Goal: Task Accomplishment & Management: Manage account settings

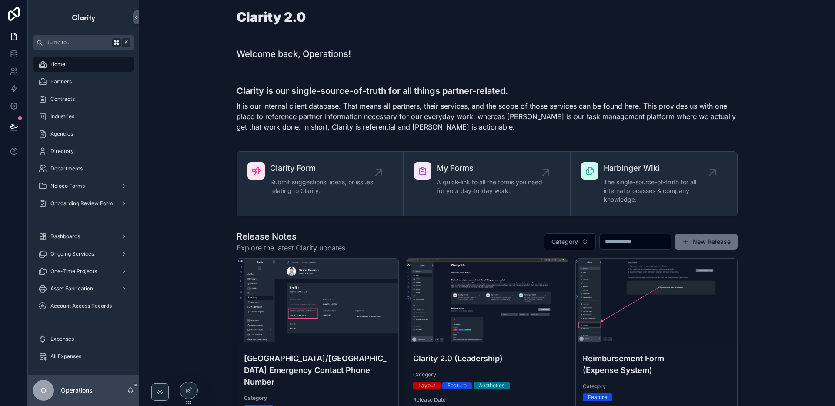
click at [91, 241] on div "Dashboards" at bounding box center [83, 237] width 90 height 14
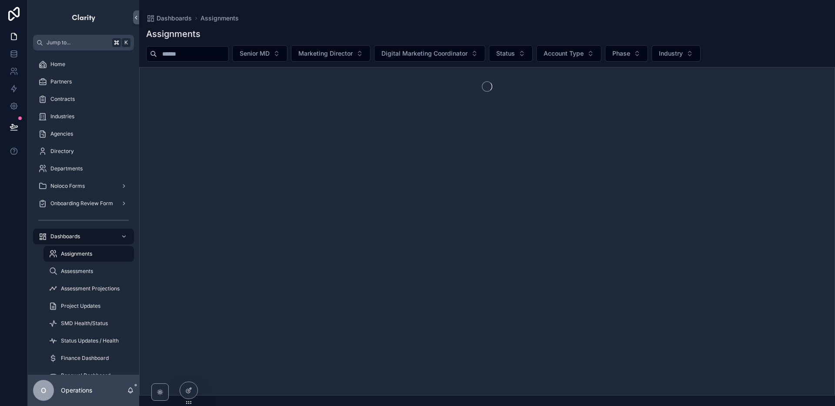
click at [92, 274] on span "Assessments" at bounding box center [77, 271] width 32 height 7
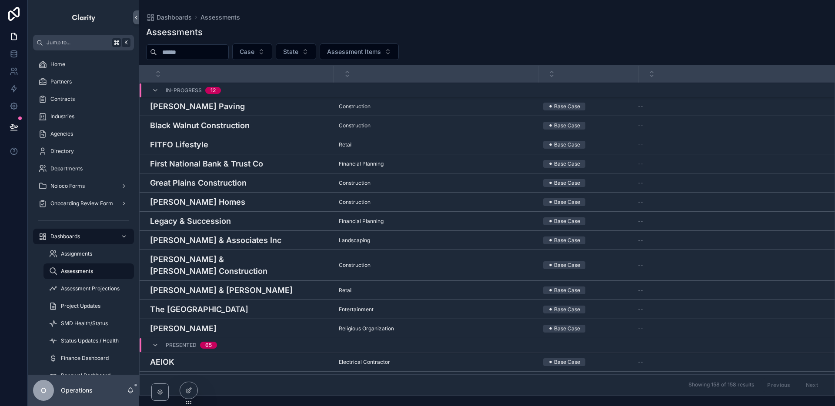
click at [258, 220] on h4 "Legacy & Succession" at bounding box center [239, 221] width 178 height 12
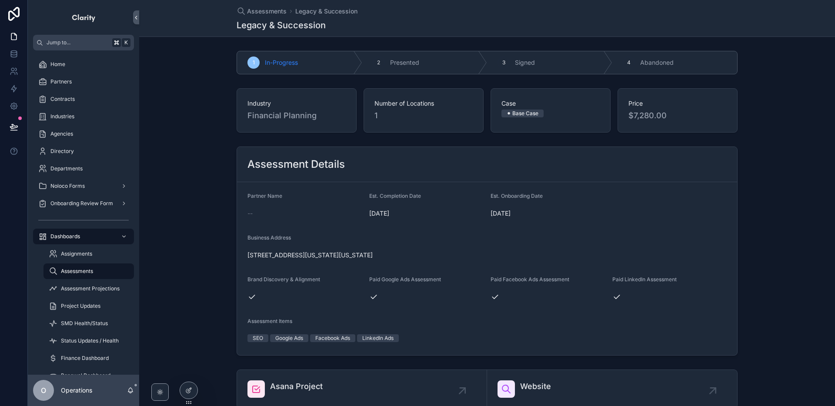
click at [0, 0] on icon at bounding box center [0, 0] width 0 height 0
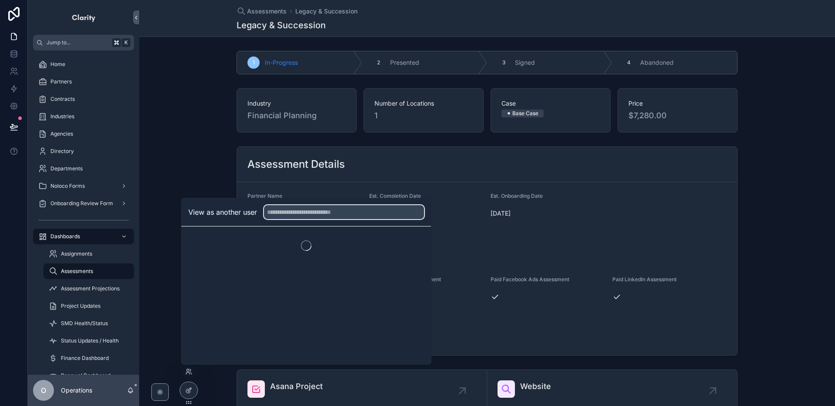
click at [276, 211] on input "text" at bounding box center [344, 212] width 160 height 14
type input "***"
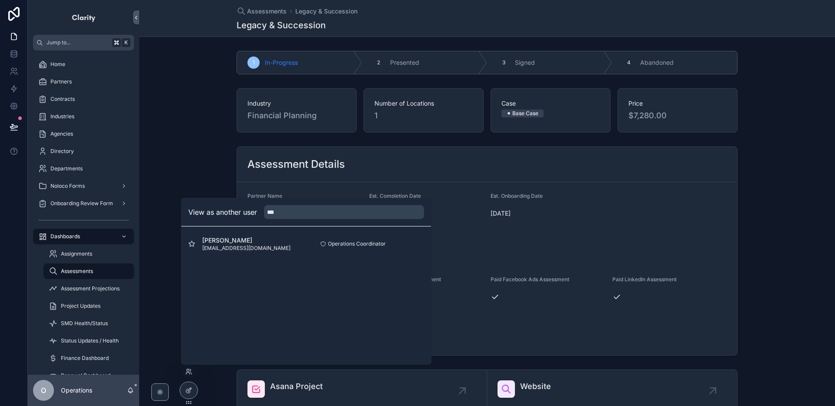
click at [0, 0] on button "Select" at bounding box center [0, 0] width 0 height 0
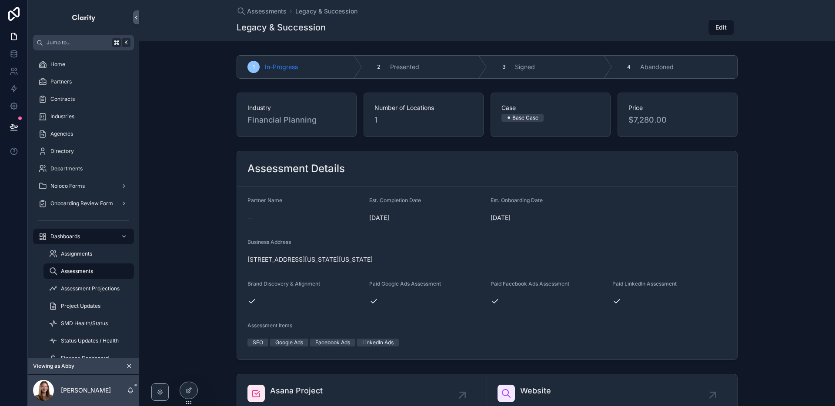
click at [720, 33] on button "Edit" at bounding box center [721, 28] width 26 height 16
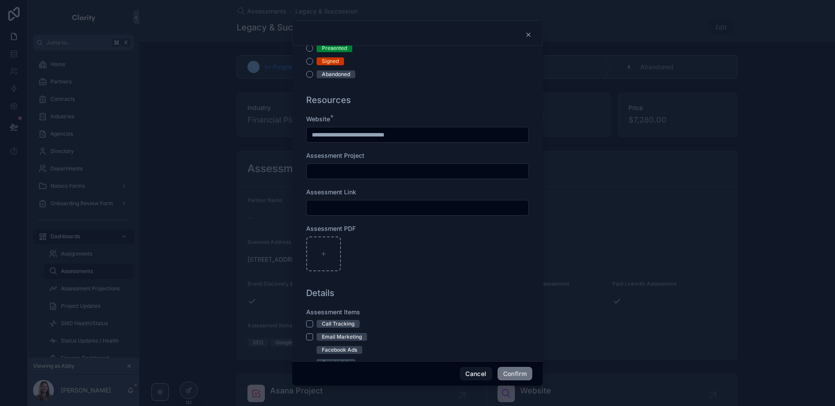
scroll to position [408, 0]
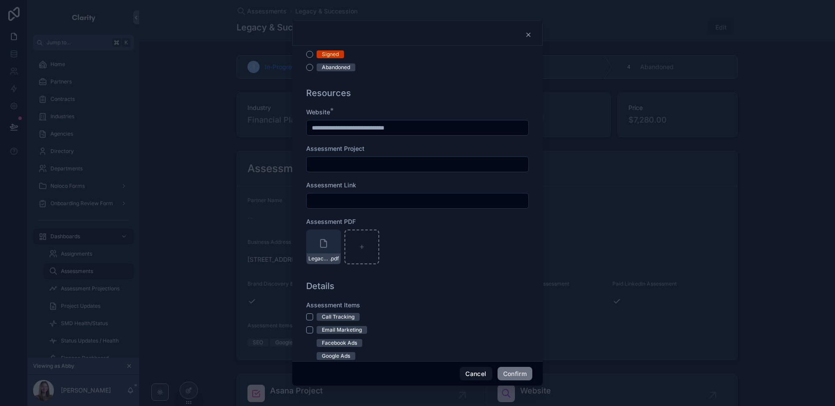
click at [526, 376] on button "Confirm" at bounding box center [515, 374] width 35 height 14
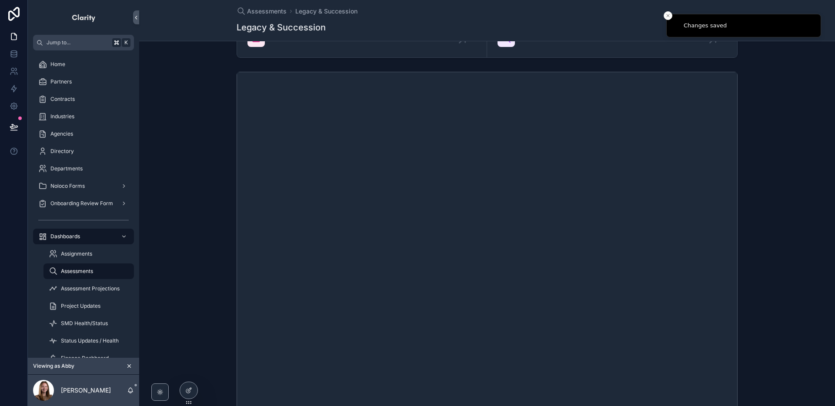
scroll to position [390, 0]
